Goal: Navigation & Orientation: Find specific page/section

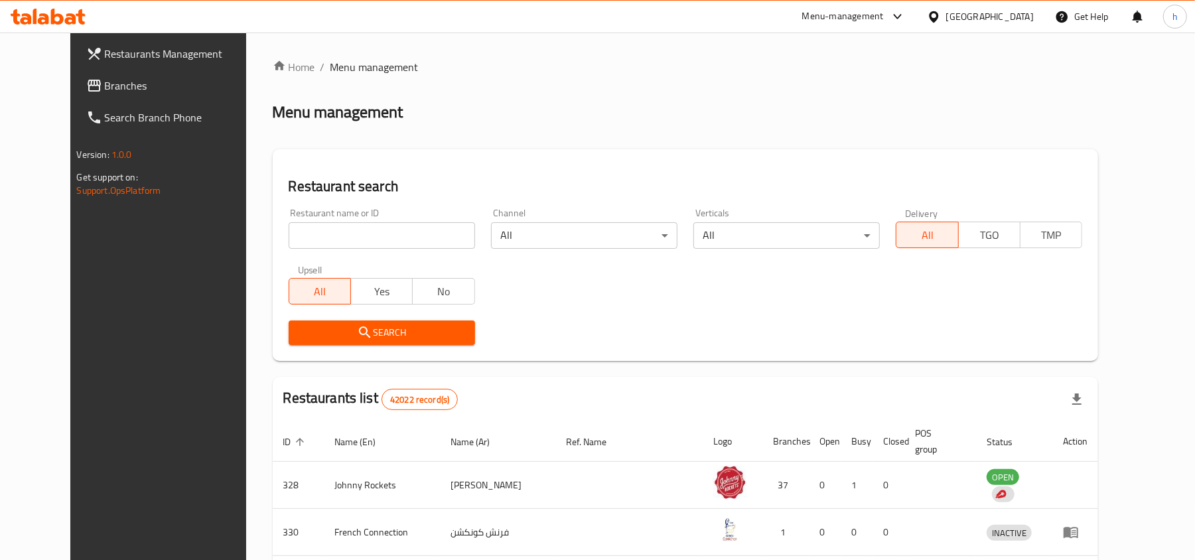
click at [896, 20] on div "[GEOGRAPHIC_DATA]" at bounding box center [991, 16] width 88 height 15
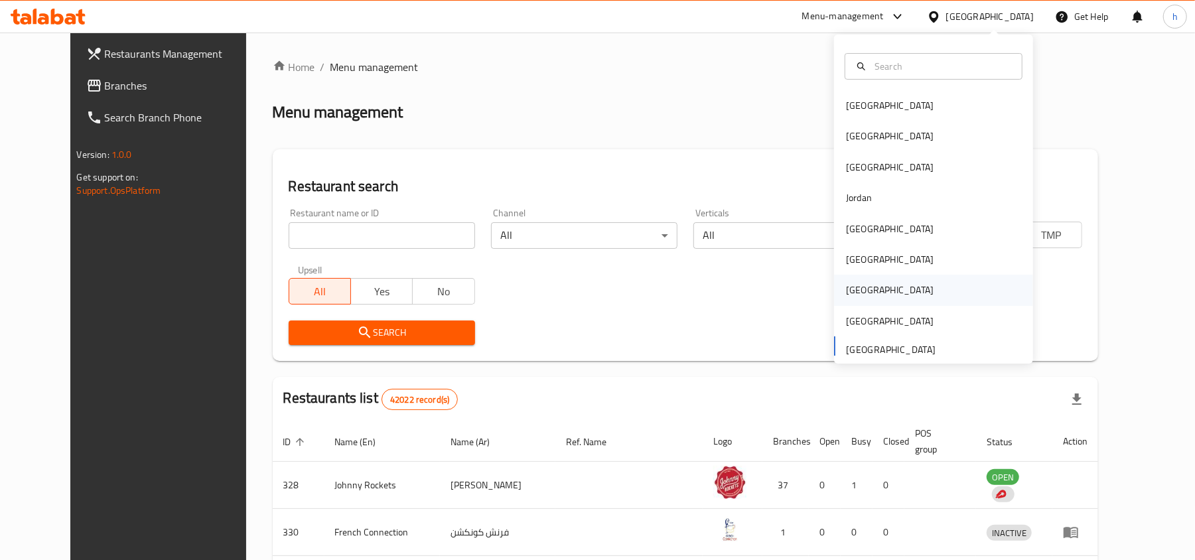
click at [869, 291] on div "[GEOGRAPHIC_DATA]" at bounding box center [933, 290] width 199 height 31
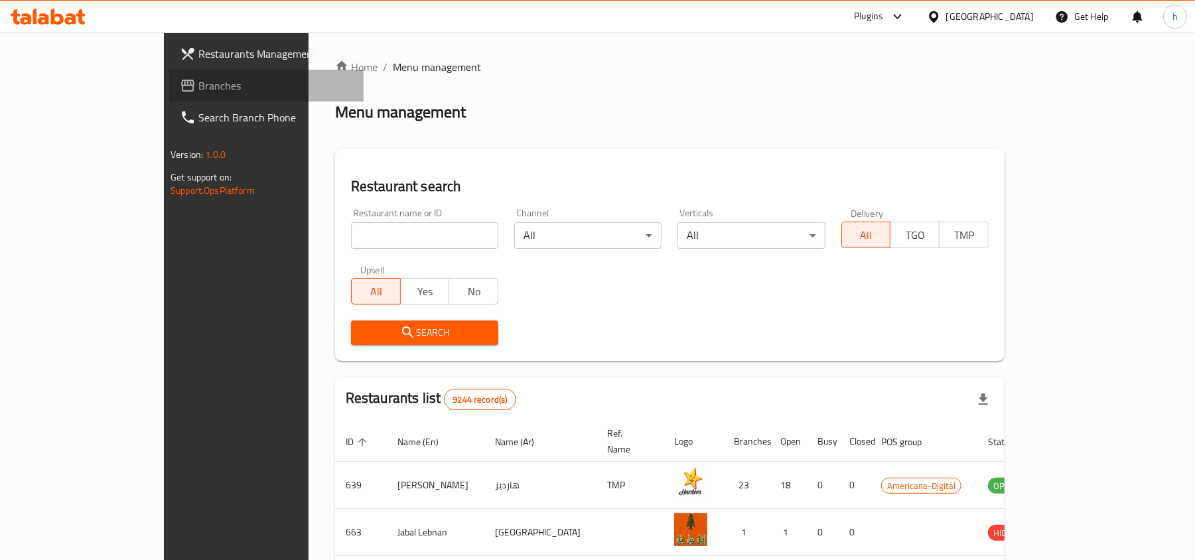
click at [198, 80] on span "Branches" at bounding box center [275, 86] width 155 height 16
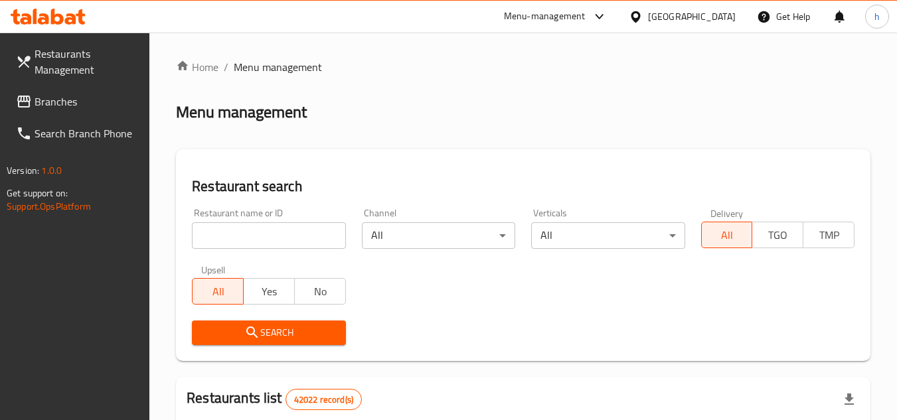
click at [718, 18] on div "[GEOGRAPHIC_DATA]" at bounding box center [692, 16] width 88 height 15
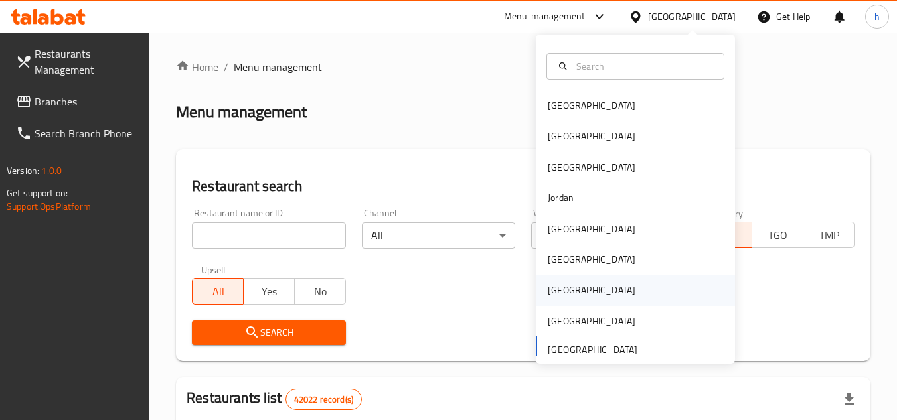
click at [562, 283] on div "[GEOGRAPHIC_DATA]" at bounding box center [591, 290] width 109 height 31
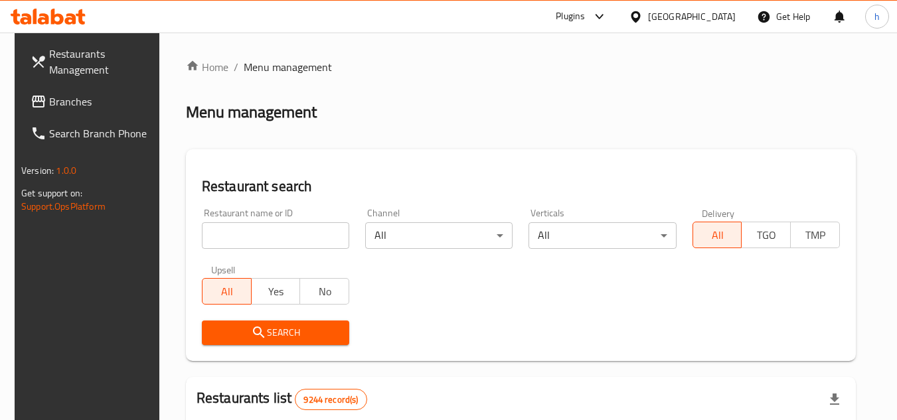
click at [585, 16] on div "Plugins" at bounding box center [570, 17] width 29 height 16
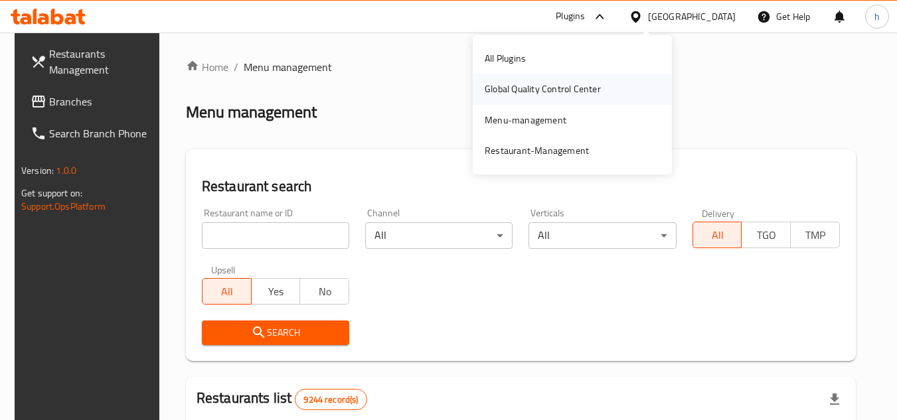
click at [518, 80] on div "Global Quality Control Center" at bounding box center [542, 89] width 137 height 31
